Goal: Browse casually: Explore the website without a specific task or goal

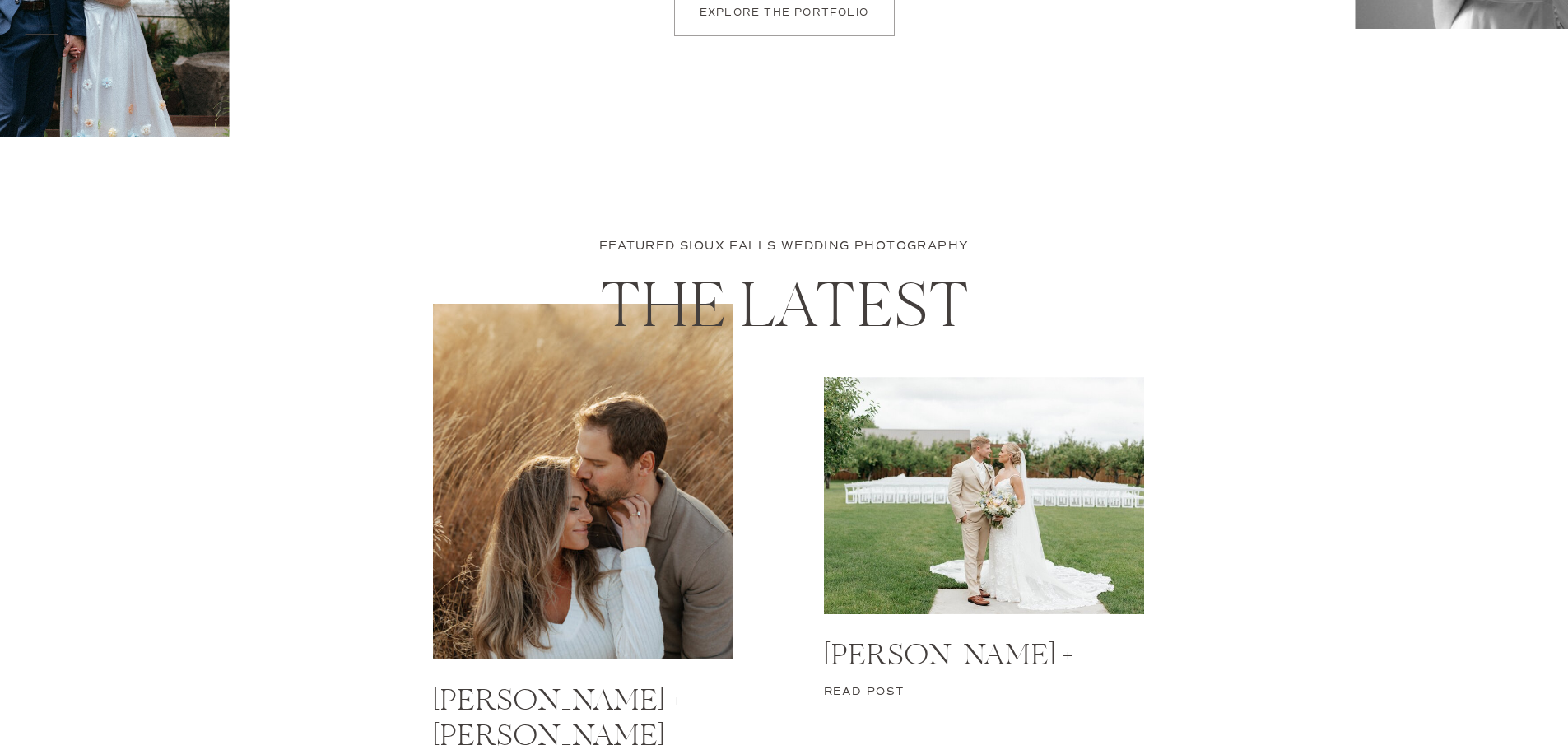
scroll to position [6502, 0]
click at [801, 16] on p "EXPLORE THE PORTFOLIO" at bounding box center [784, 14] width 183 height 15
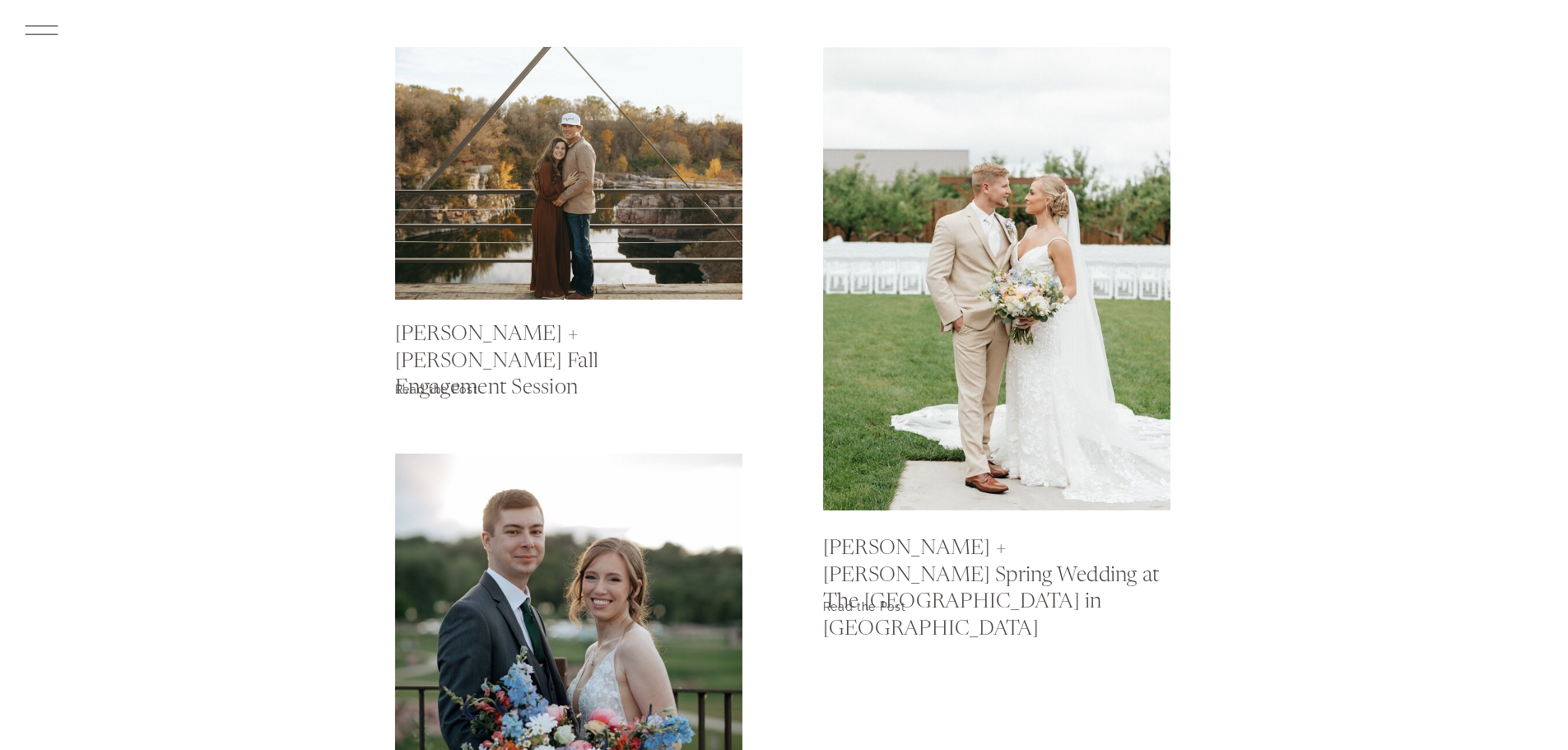
scroll to position [1976, 0]
click at [631, 246] on div at bounding box center [569, 172] width 347 height 253
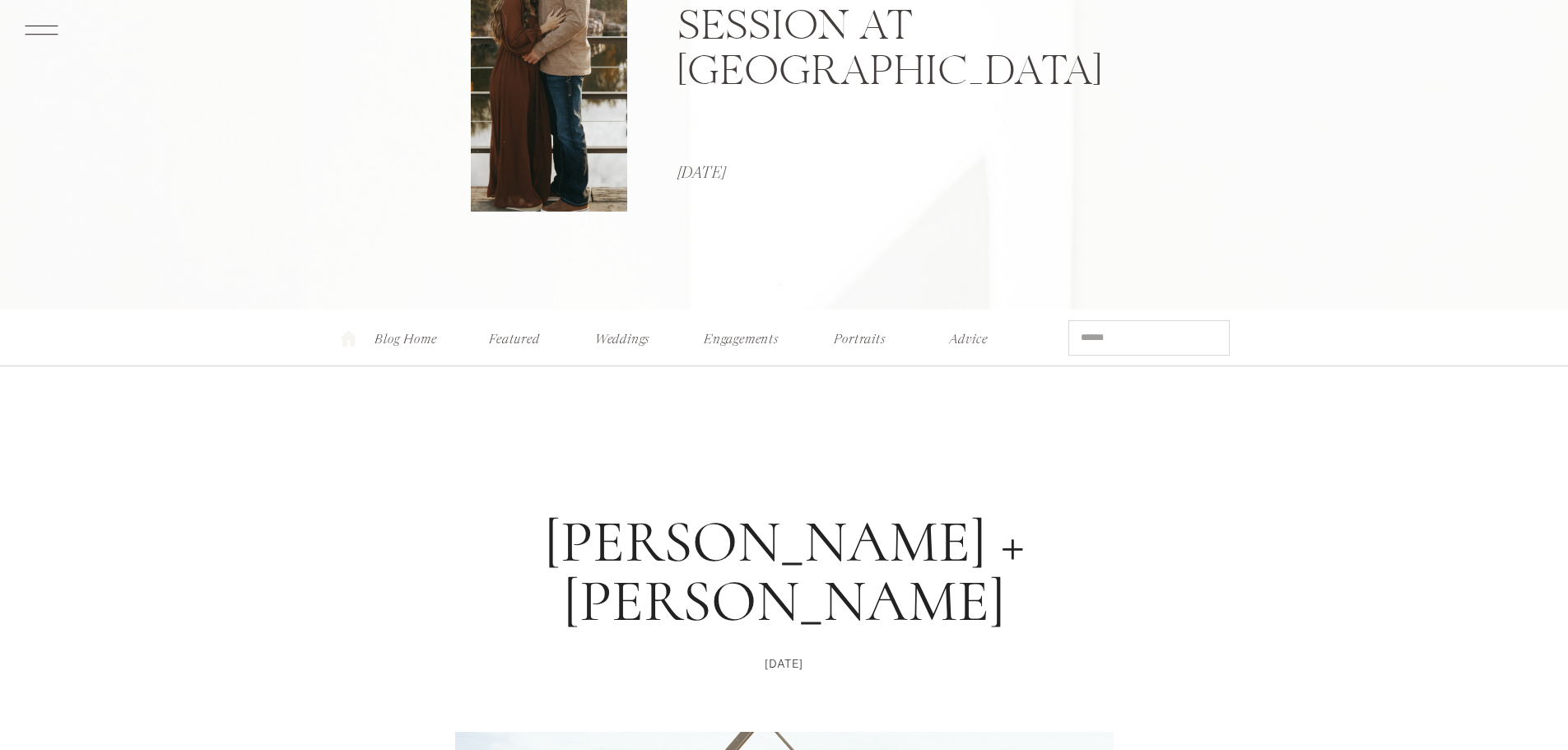
scroll to position [329, 0]
click at [743, 341] on nav "Engagements" at bounding box center [742, 337] width 84 height 17
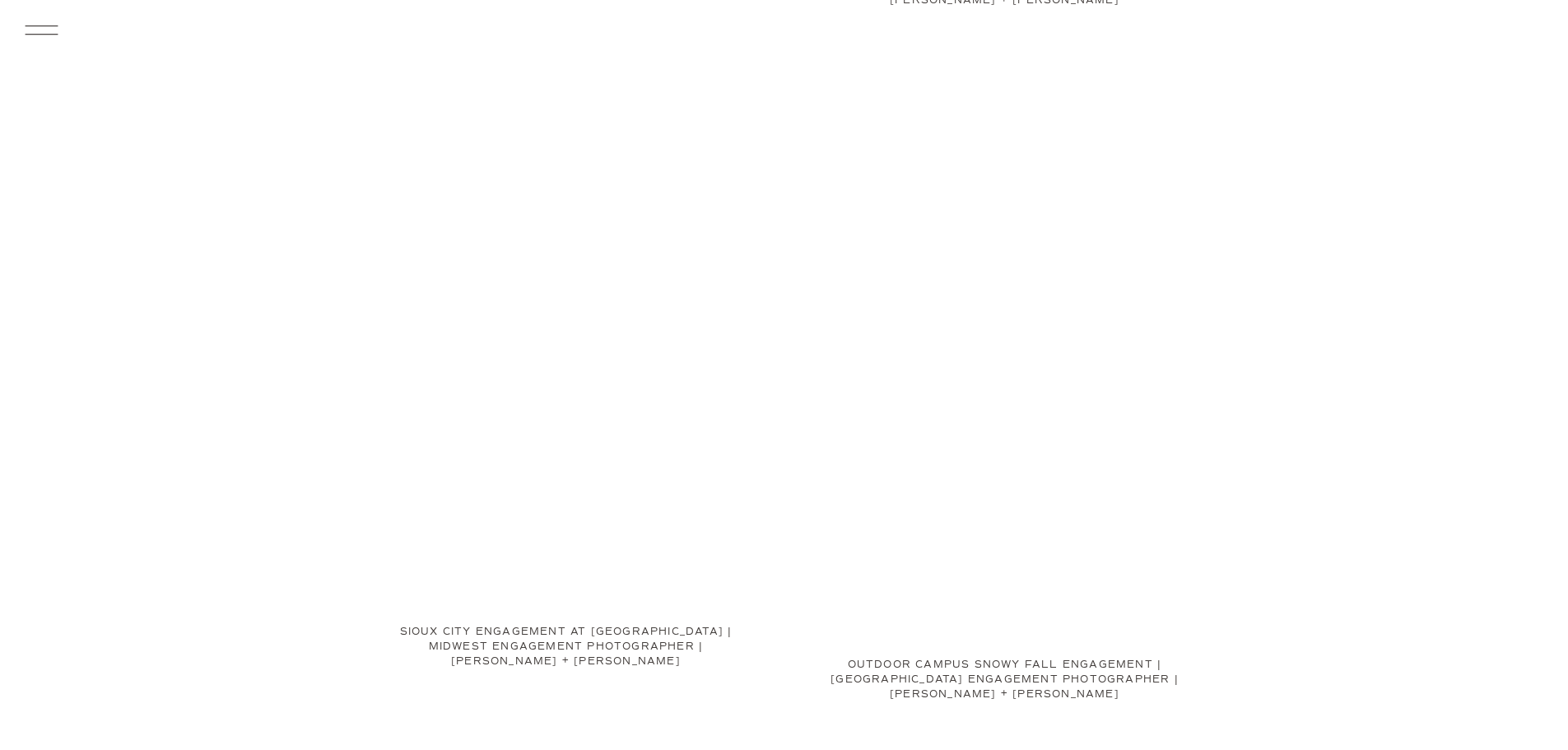
scroll to position [2387, 0]
